Goal: Information Seeking & Learning: Learn about a topic

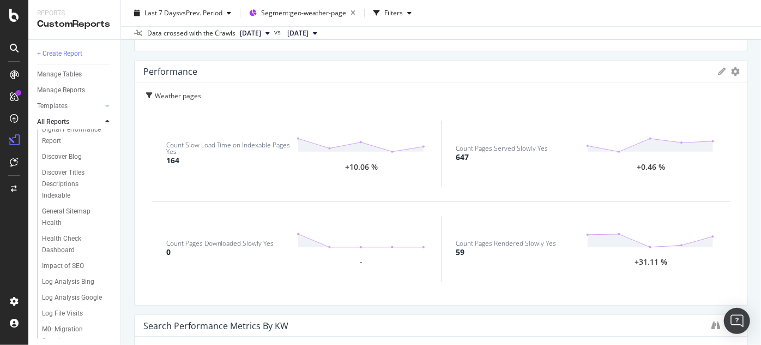
scroll to position [336, 0]
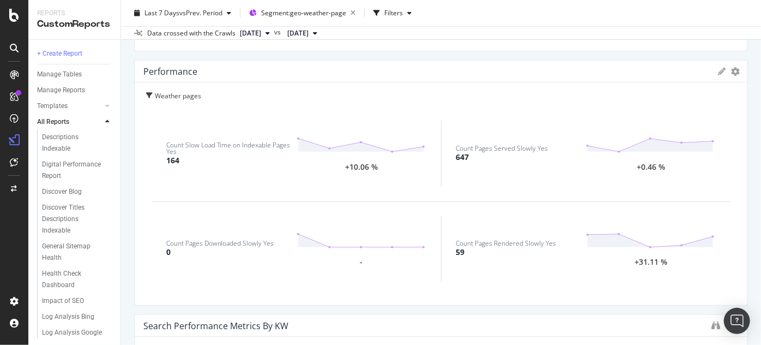
click at [65, 116] on div "Destination page migration" at bounding box center [73, 104] width 63 height 23
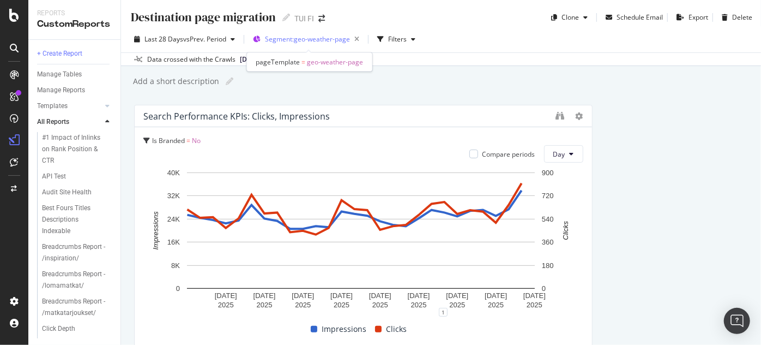
click at [303, 40] on span "Segment: geo-weather-page" at bounding box center [307, 38] width 85 height 9
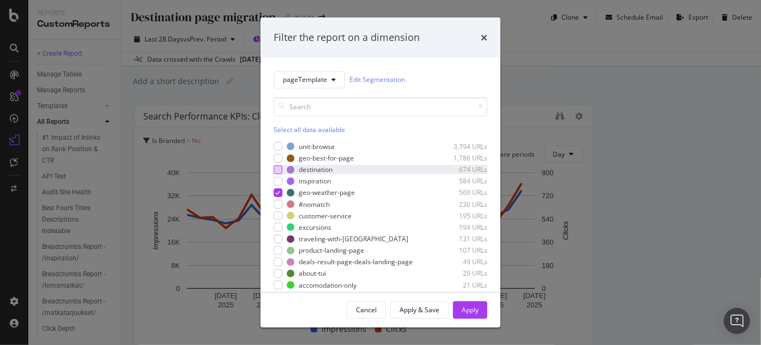
click at [276, 170] on div "modal" at bounding box center [278, 169] width 9 height 9
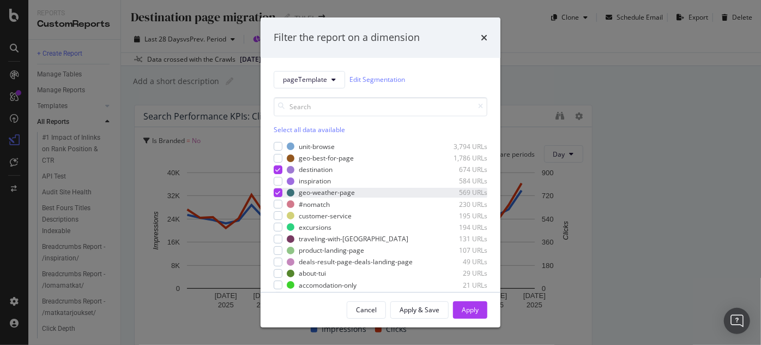
click at [280, 190] on icon "modal" at bounding box center [278, 192] width 5 height 5
click at [429, 306] on div "Apply & Save" at bounding box center [420, 309] width 40 height 9
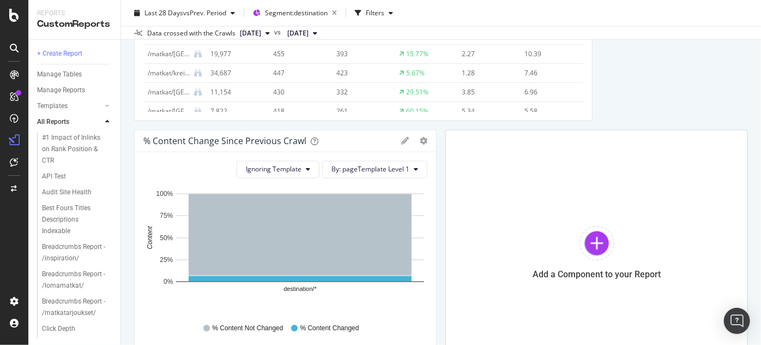
scroll to position [3106, 0]
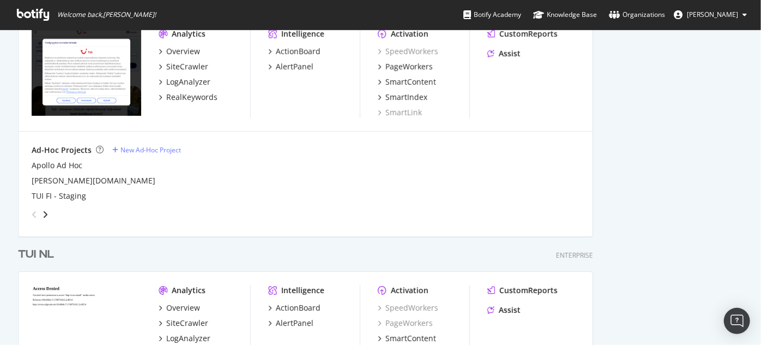
scroll to position [1647, 0]
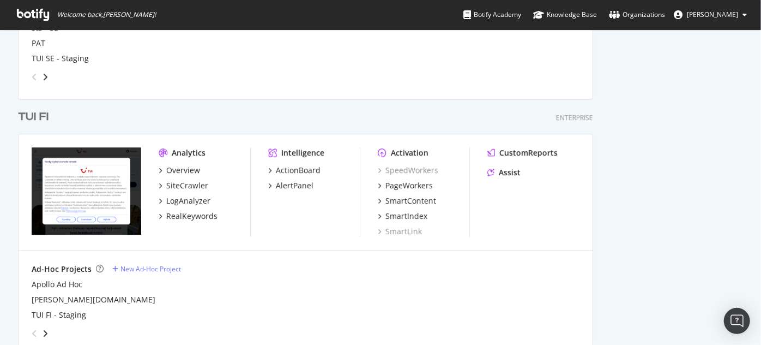
click at [29, 116] on div "TUI FI" at bounding box center [33, 117] width 31 height 16
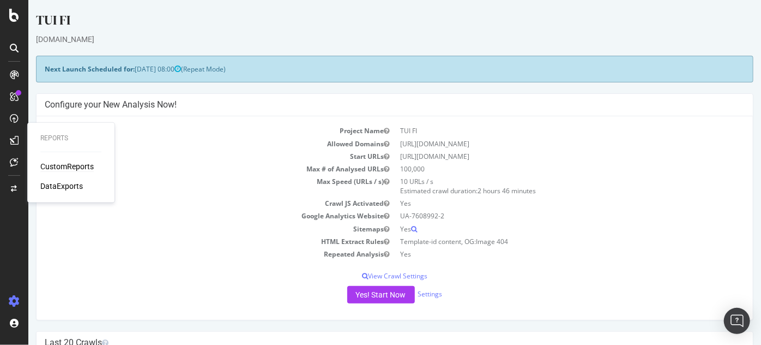
click at [51, 167] on div "CustomReports" at bounding box center [66, 166] width 53 height 11
